Goal: Task Accomplishment & Management: Manage account settings

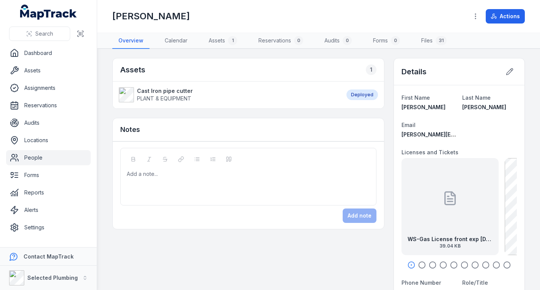
click at [42, 152] on link "People" at bounding box center [48, 157] width 85 height 15
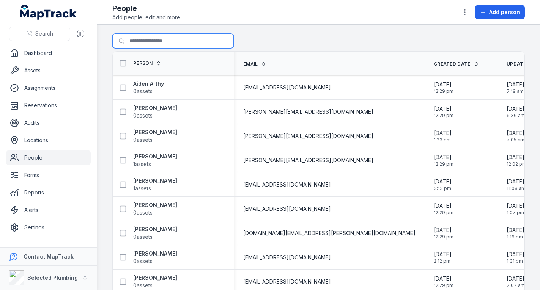
click at [159, 41] on input "Search for people" at bounding box center [172, 41] width 121 height 14
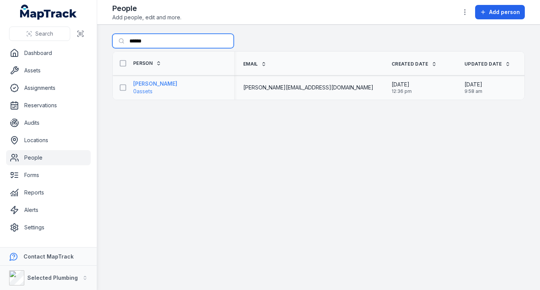
type input "******"
click at [143, 85] on strong "[PERSON_NAME]" at bounding box center [155, 84] width 44 height 8
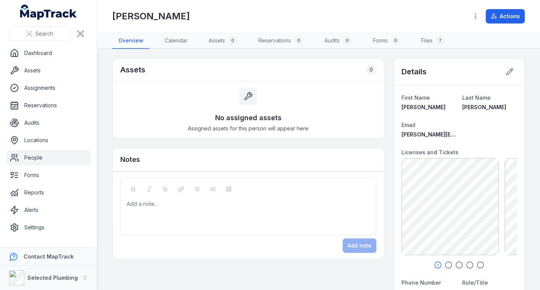
click at [445, 265] on icon "button" at bounding box center [449, 265] width 8 height 8
click at [456, 266] on icon "button" at bounding box center [459, 265] width 8 height 8
click at [467, 264] on icon "button" at bounding box center [470, 265] width 8 height 8
click at [483, 262] on div at bounding box center [458, 265] width 115 height 8
click at [477, 264] on icon "button" at bounding box center [481, 265] width 8 height 8
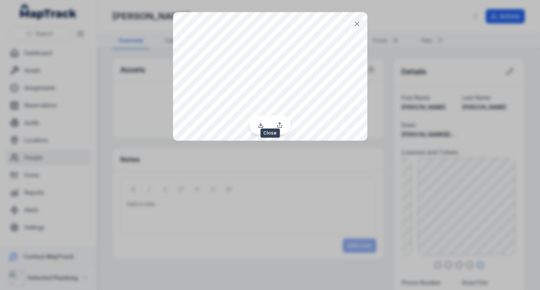
click at [361, 27] on button at bounding box center [357, 24] width 14 height 14
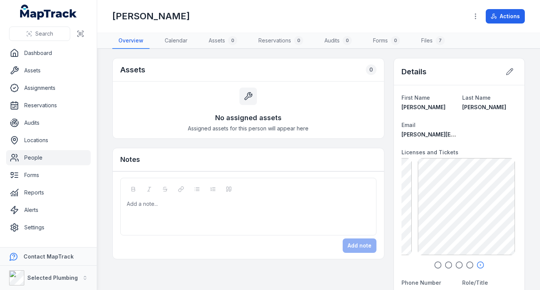
click at [467, 263] on icon "button" at bounding box center [470, 265] width 8 height 8
click at [456, 264] on icon "button" at bounding box center [459, 265] width 8 height 8
click at [445, 263] on circle "button" at bounding box center [448, 265] width 6 height 6
click at [434, 263] on icon "button" at bounding box center [438, 265] width 8 height 8
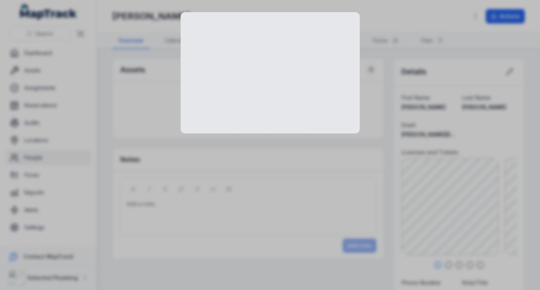
click at [461, 220] on div at bounding box center [270, 145] width 540 height 290
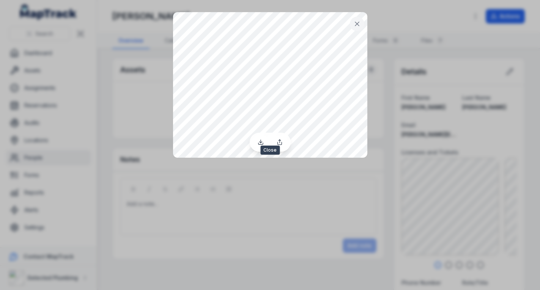
click at [357, 22] on icon at bounding box center [357, 24] width 8 height 8
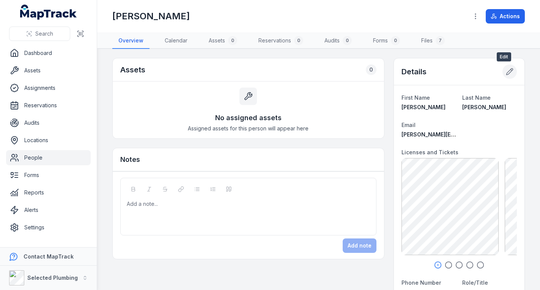
click at [506, 72] on icon at bounding box center [510, 72] width 8 height 8
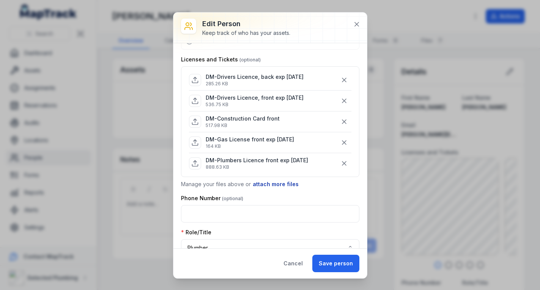
scroll to position [76, 0]
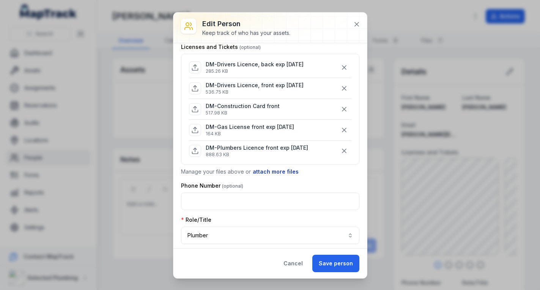
click at [266, 170] on button "attach more files" at bounding box center [275, 172] width 47 height 8
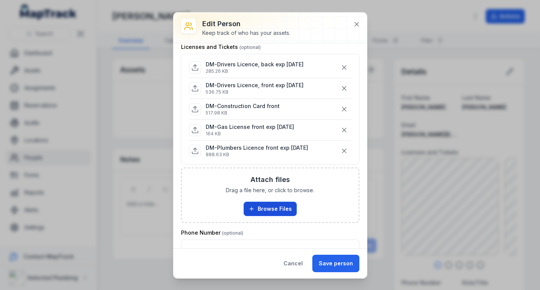
click at [267, 206] on button "Browse Files" at bounding box center [270, 209] width 53 height 14
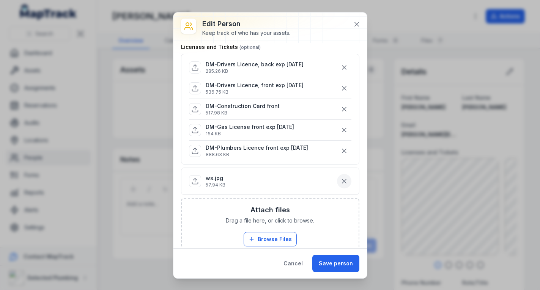
click at [342, 181] on icon "button" at bounding box center [344, 181] width 4 height 4
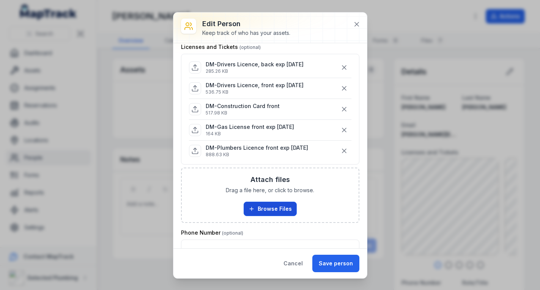
click at [281, 208] on button "Browse Files" at bounding box center [270, 209] width 53 height 14
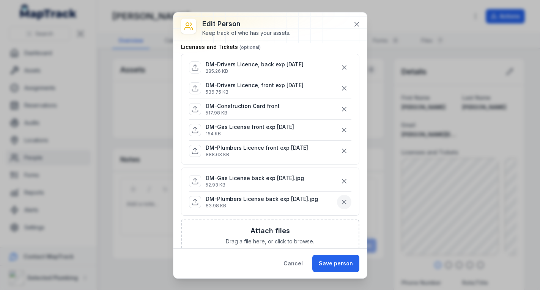
click at [340, 202] on icon "button" at bounding box center [344, 202] width 8 height 8
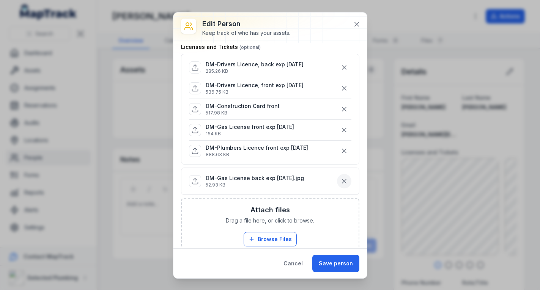
click at [340, 182] on icon "button" at bounding box center [344, 182] width 8 height 8
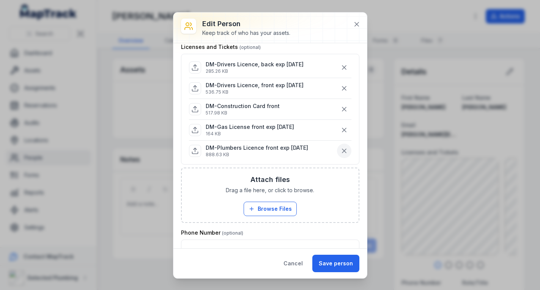
click at [340, 150] on icon "button" at bounding box center [344, 151] width 8 height 8
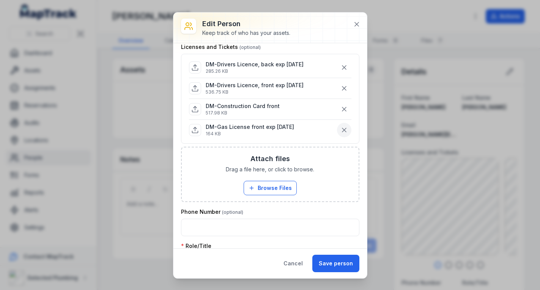
click at [340, 128] on icon "button" at bounding box center [344, 130] width 8 height 8
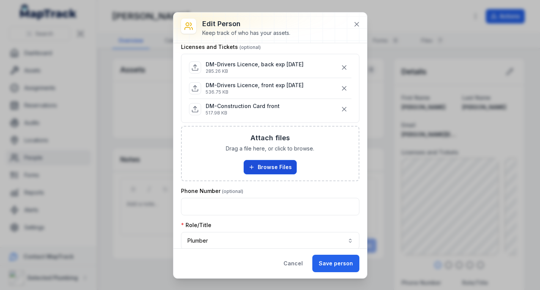
click at [276, 167] on button "Browse Files" at bounding box center [270, 167] width 53 height 14
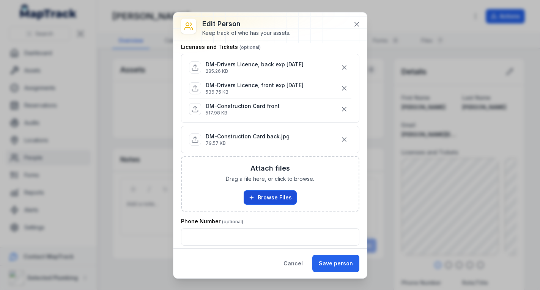
click at [272, 198] on button "Browse Files" at bounding box center [270, 197] width 53 height 14
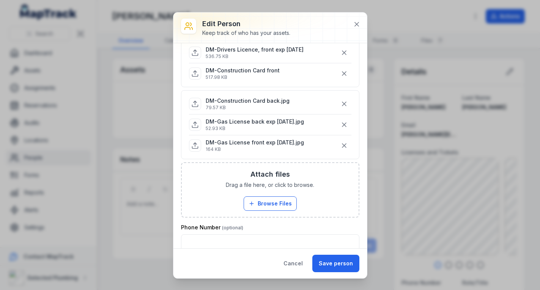
scroll to position [114, 0]
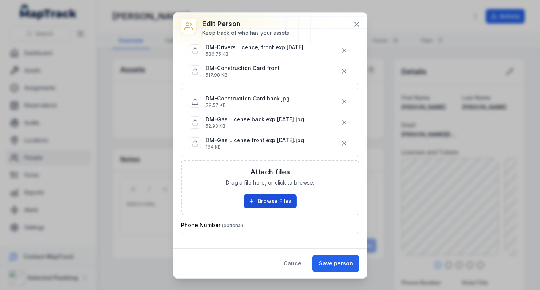
click at [263, 200] on button "Browse Files" at bounding box center [270, 201] width 53 height 14
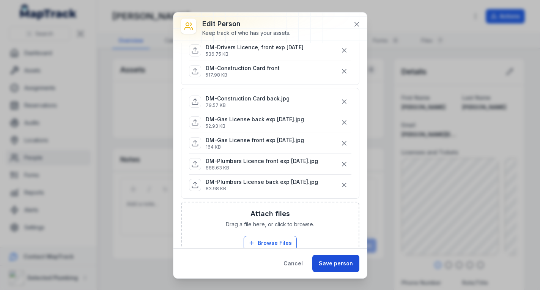
click at [334, 261] on button "Save person" at bounding box center [335, 263] width 47 height 17
